Goal: Transaction & Acquisition: Purchase product/service

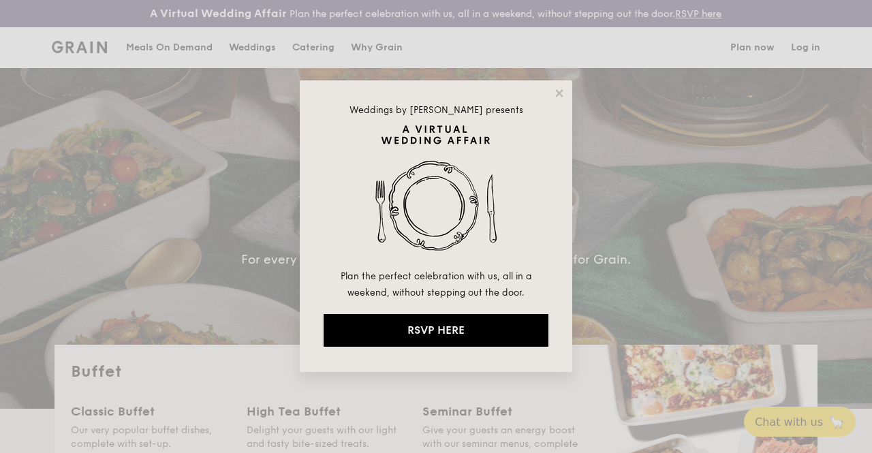
select select
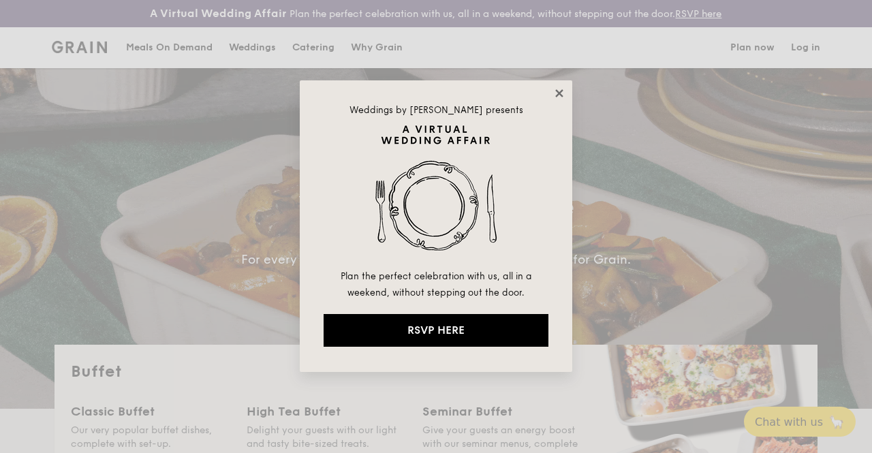
click at [558, 91] on icon at bounding box center [558, 92] width 7 height 7
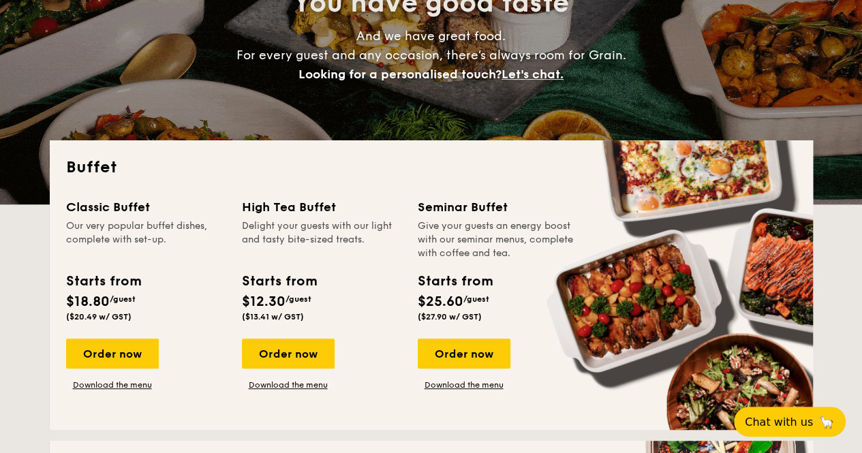
scroll to position [545, 0]
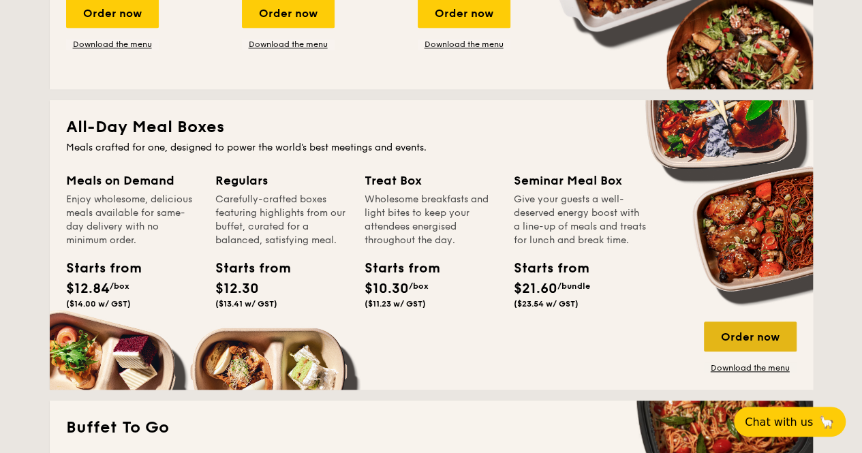
click at [742, 346] on div "Order now" at bounding box center [750, 337] width 93 height 30
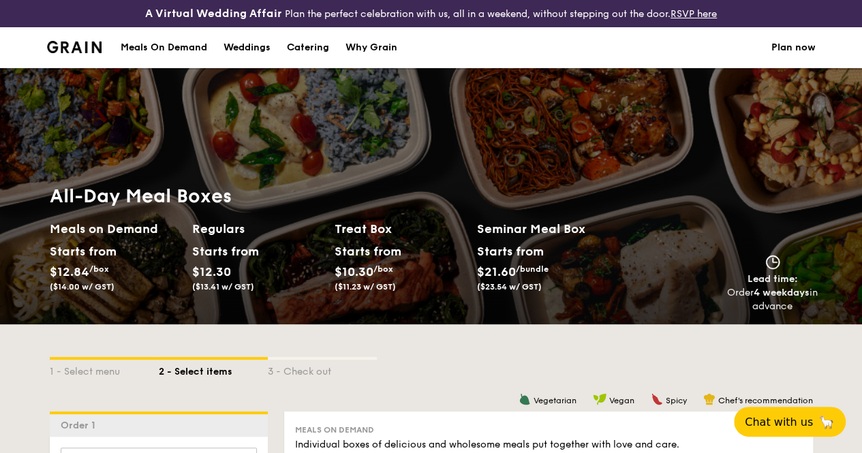
click at [142, 60] on div "Meals On Demand" at bounding box center [164, 47] width 87 height 41
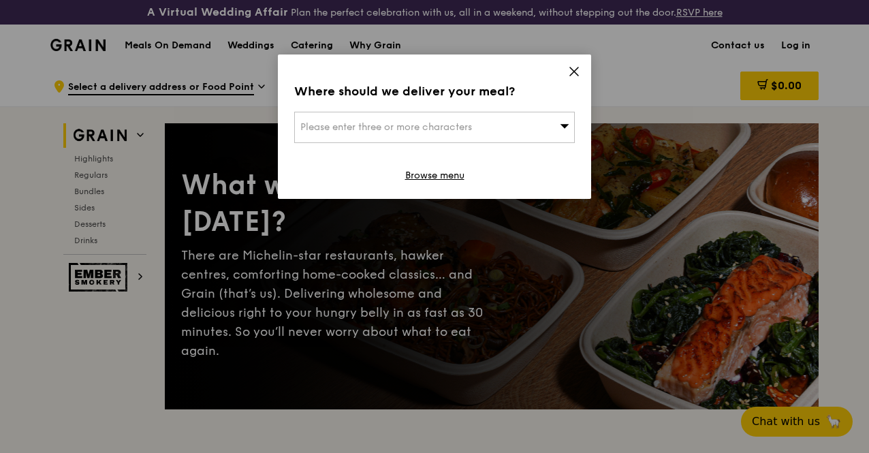
click at [569, 69] on icon at bounding box center [574, 71] width 12 height 12
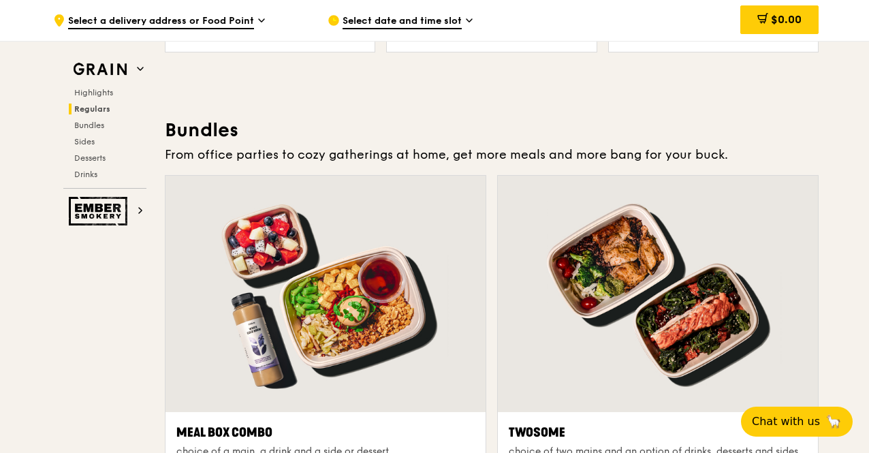
scroll to position [2112, 0]
